Goal: Information Seeking & Learning: Learn about a topic

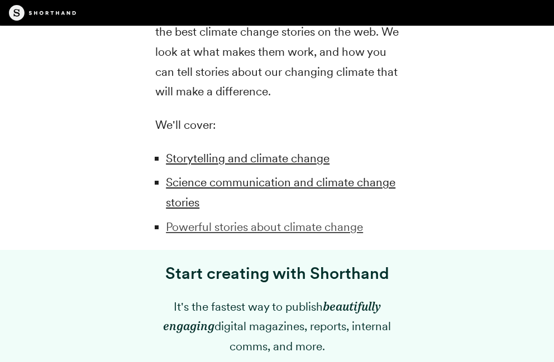
scroll to position [893, 0]
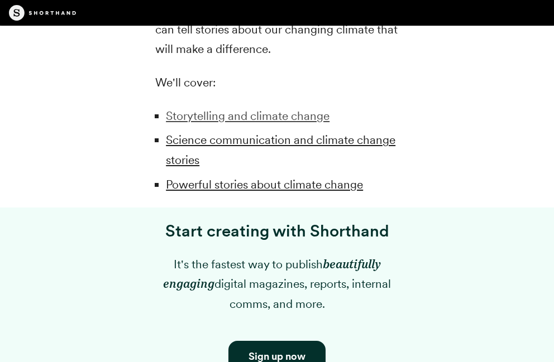
click at [206, 117] on link "Storytelling and climate change" at bounding box center [248, 116] width 164 height 14
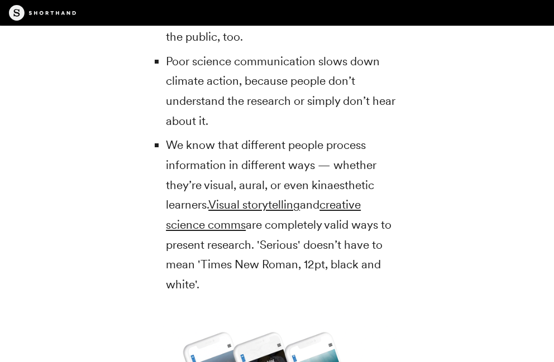
scroll to position [2796, 0]
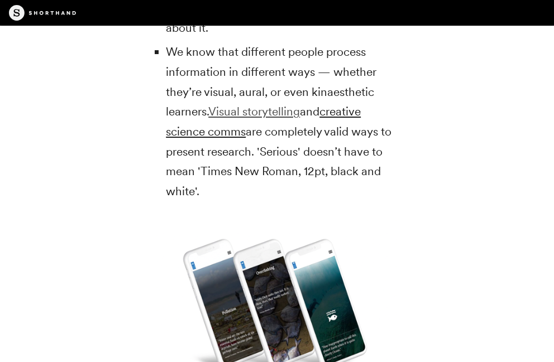
click at [276, 110] on link "Visual storytelling" at bounding box center [254, 111] width 92 height 14
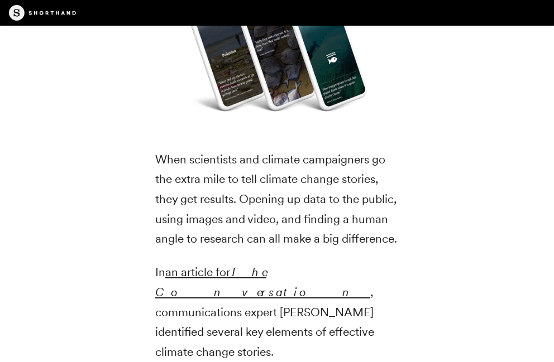
scroll to position [3075, 0]
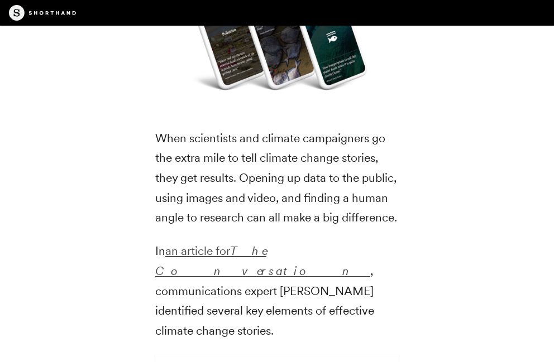
click at [267, 252] on em "The Conversation" at bounding box center [262, 261] width 215 height 34
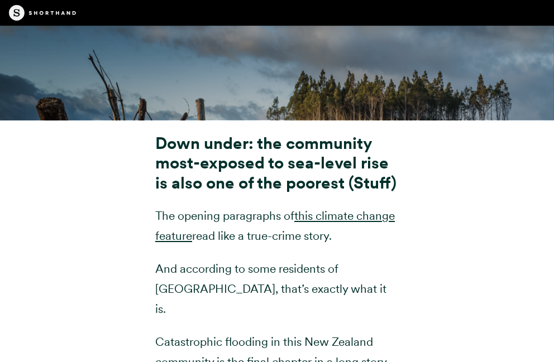
scroll to position [4242, 0]
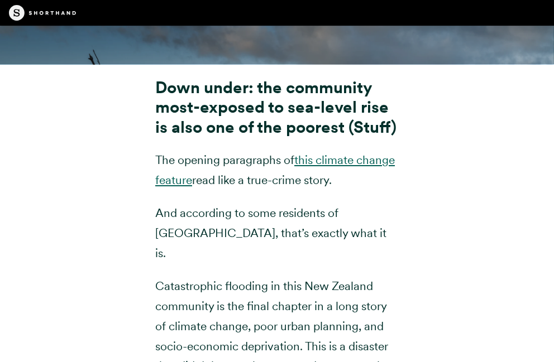
click at [348, 164] on link "this climate change feature" at bounding box center [274, 170] width 239 height 34
